Goal: Transaction & Acquisition: Obtain resource

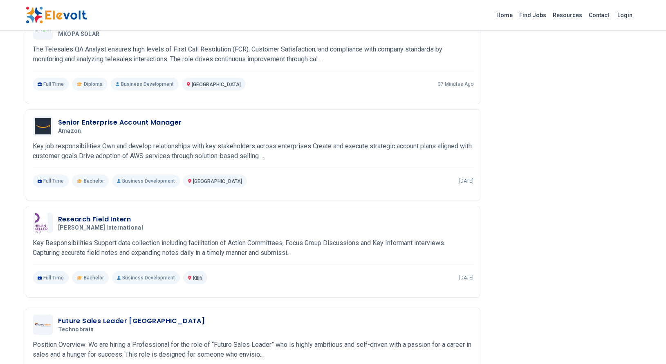
scroll to position [450, 0]
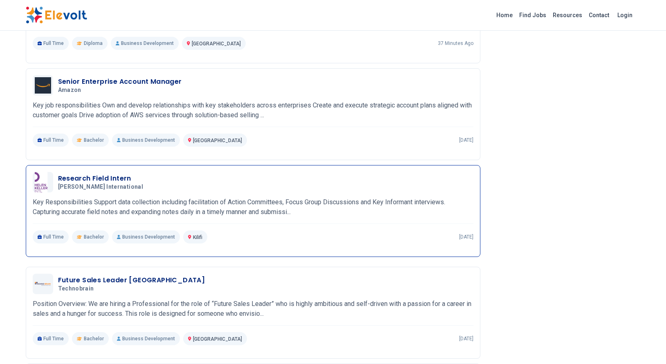
click at [94, 175] on h3 "Research Field Intern" at bounding box center [102, 179] width 88 height 10
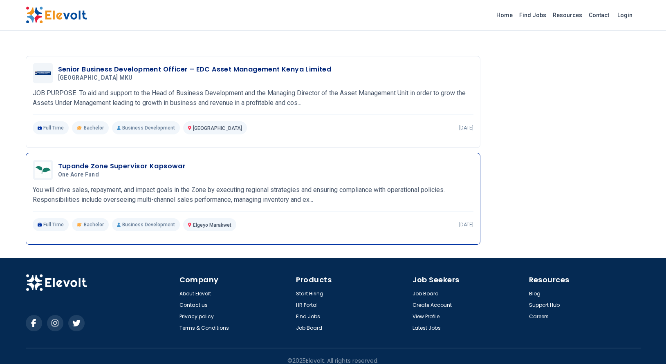
scroll to position [826, 0]
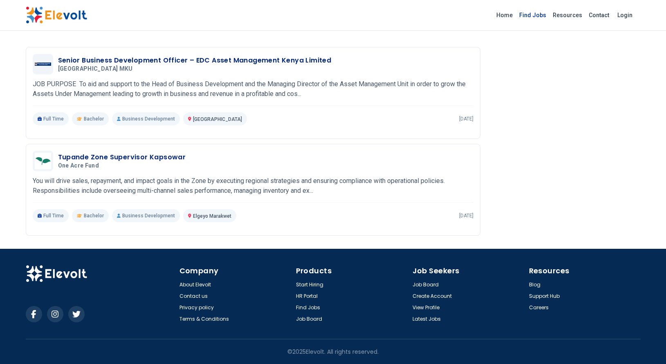
click at [537, 13] on link "Find Jobs" at bounding box center [533, 15] width 34 height 13
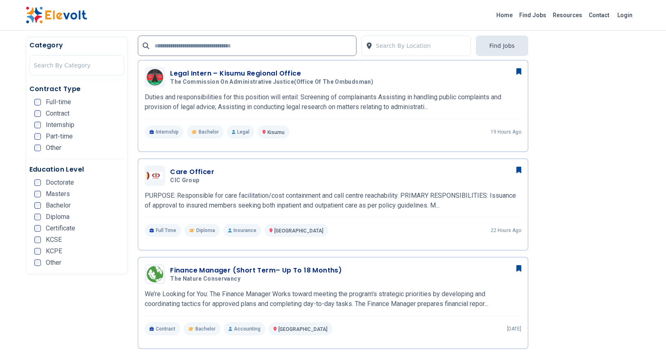
scroll to position [450, 0]
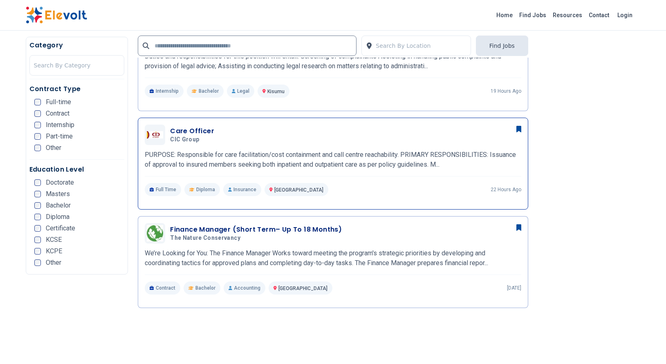
click at [179, 130] on h3 "Care Officer" at bounding box center [192, 131] width 44 height 10
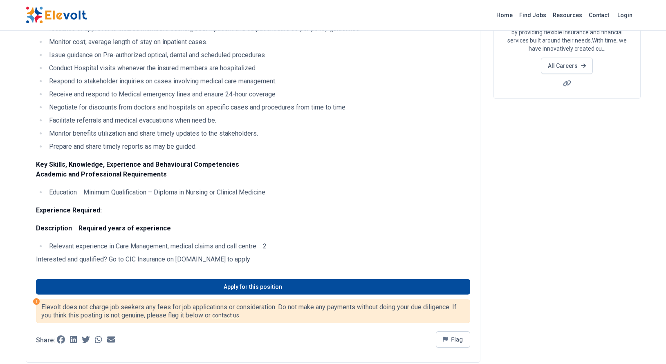
scroll to position [204, 0]
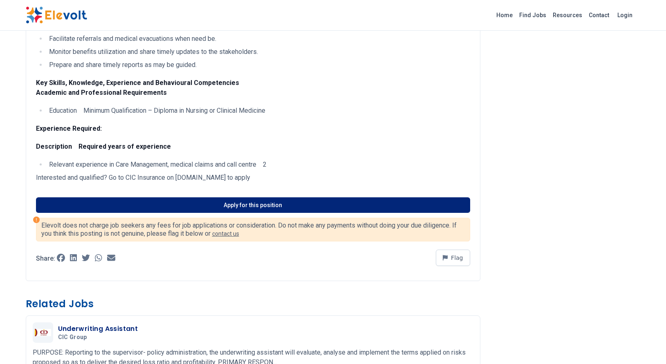
click at [229, 201] on link "Apply for this position" at bounding box center [253, 205] width 434 height 16
